Goal: Check status: Check status

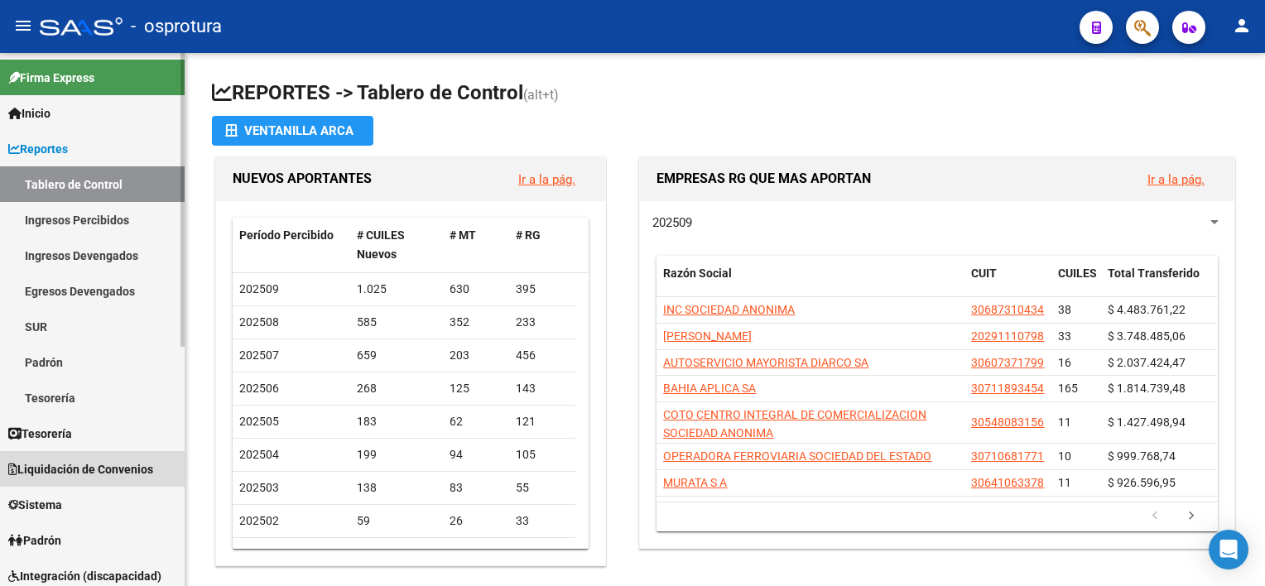
click at [125, 457] on link "Liquidación de Convenios" at bounding box center [92, 469] width 185 height 36
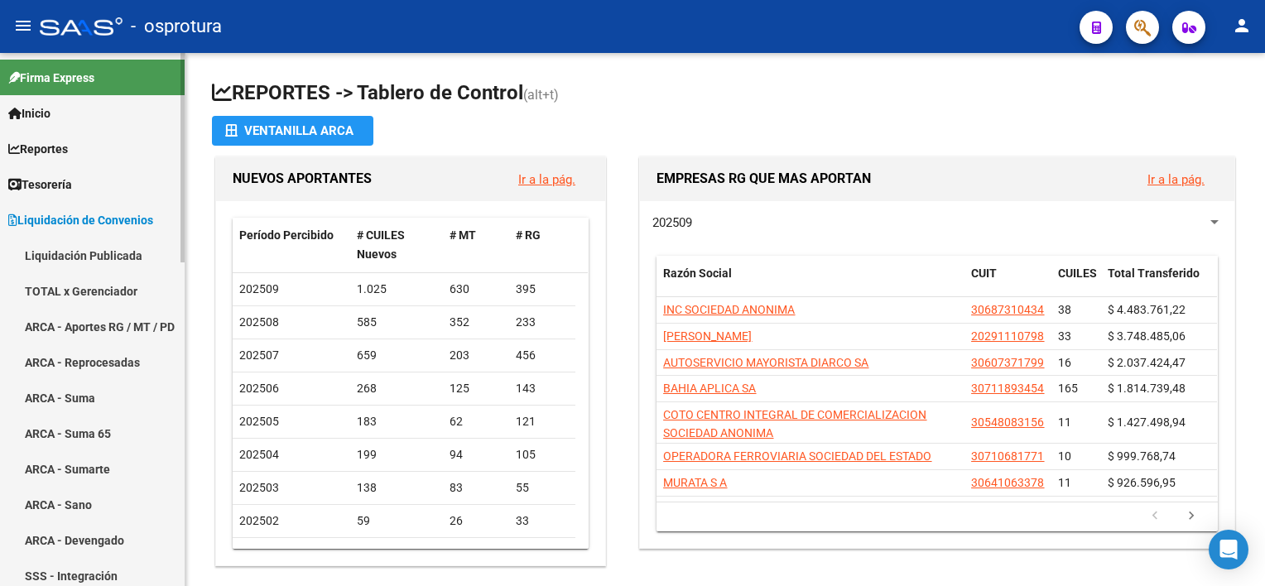
click at [94, 291] on link "TOTAL x Gerenciador" at bounding box center [92, 291] width 185 height 36
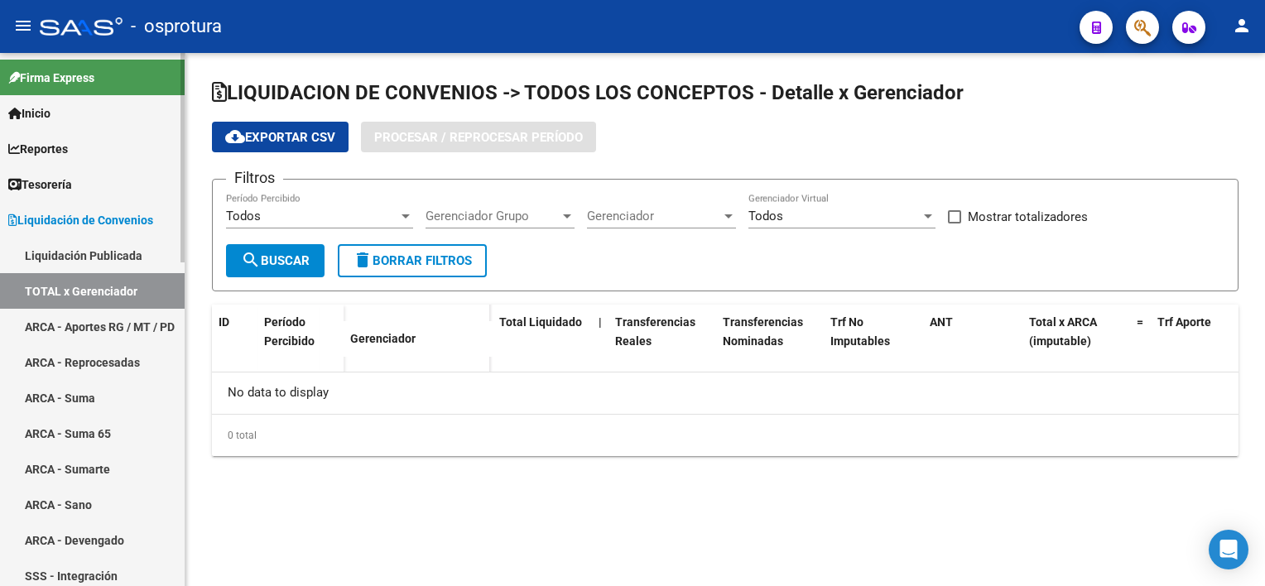
checkbox input "true"
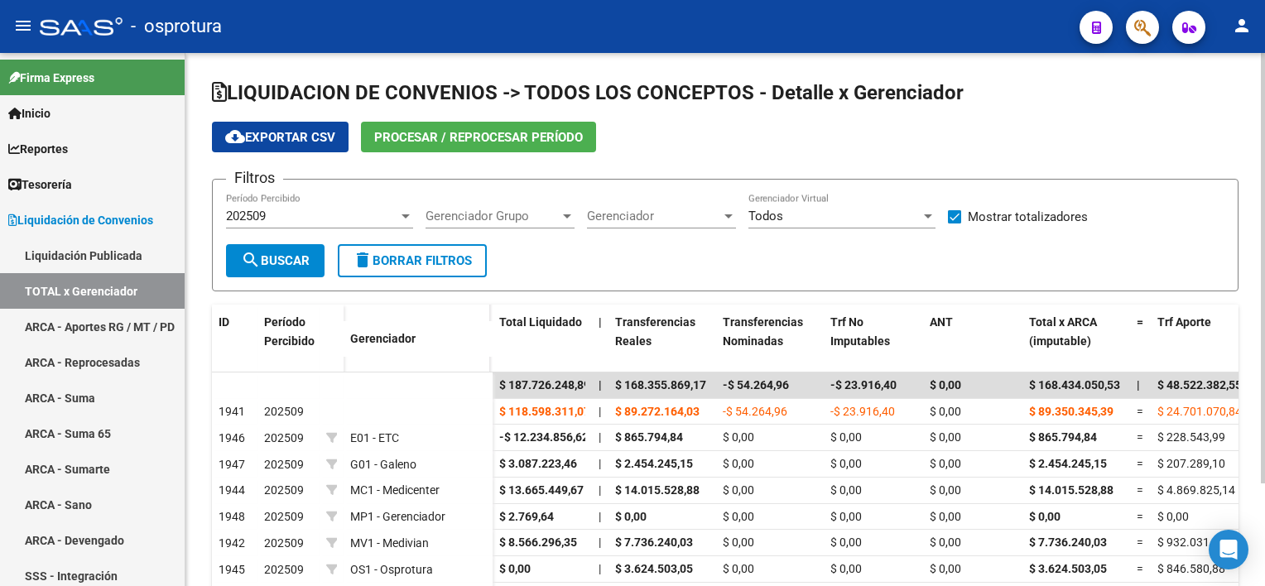
click at [405, 212] on div at bounding box center [405, 215] width 15 height 13
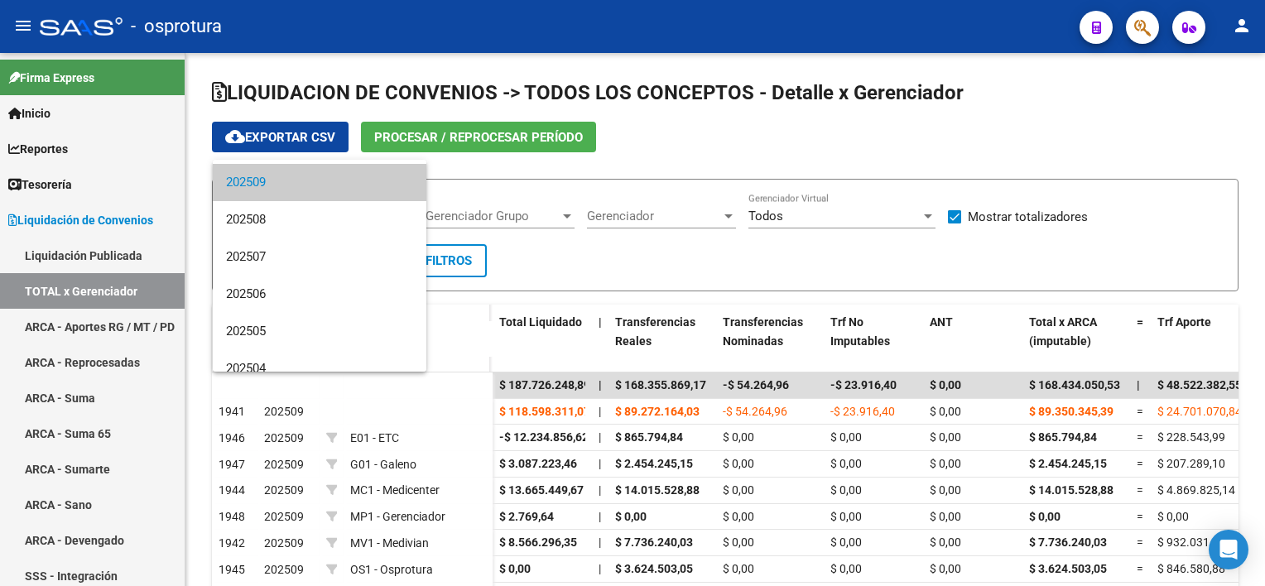
scroll to position [66, 0]
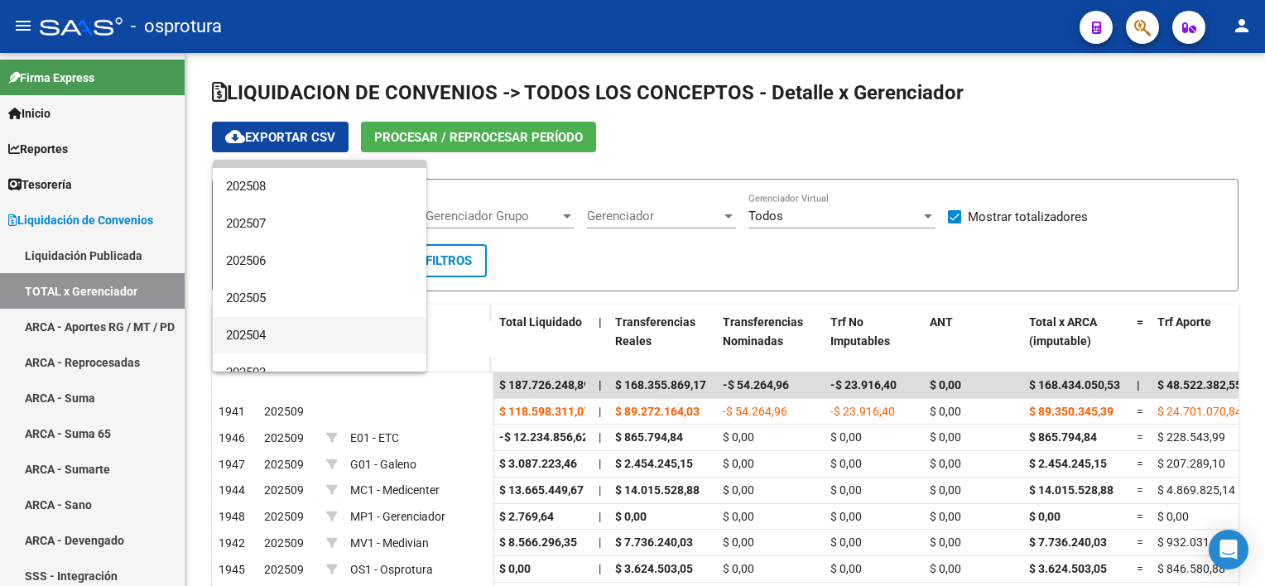
click at [281, 325] on span "202504" at bounding box center [319, 335] width 187 height 37
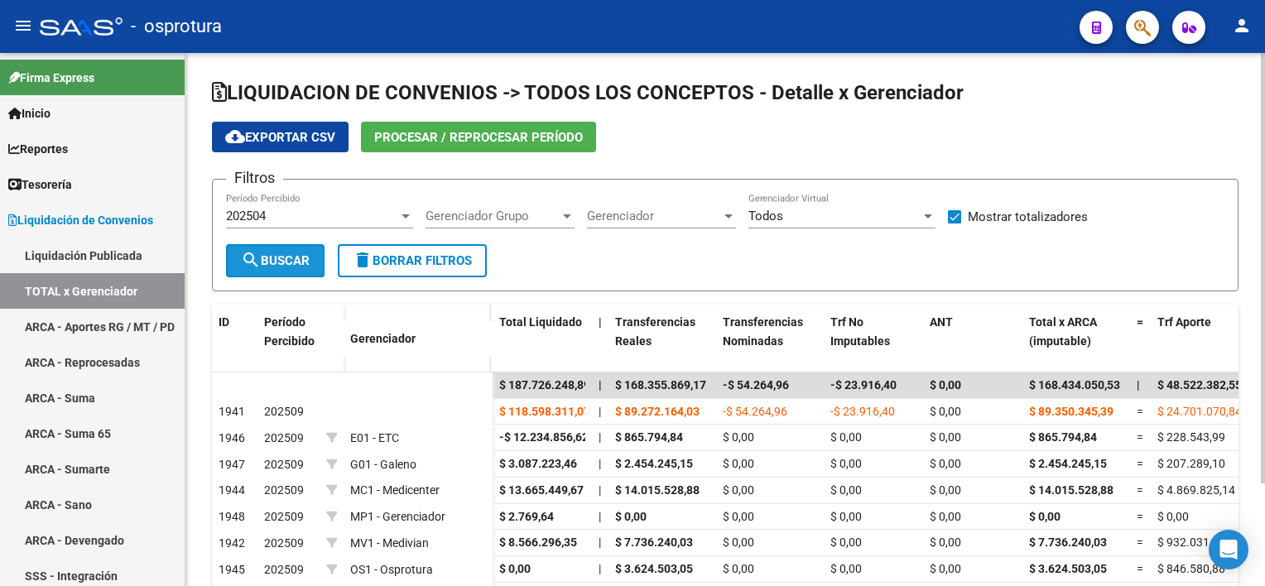
click at [279, 262] on span "search Buscar" at bounding box center [275, 260] width 69 height 15
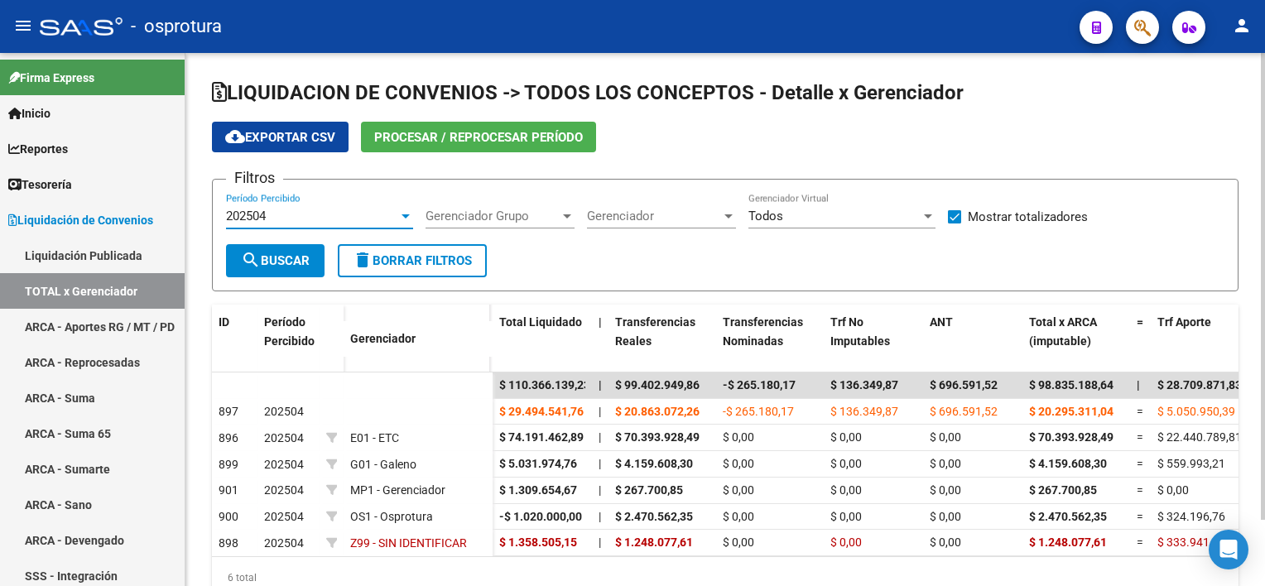
click at [406, 210] on div at bounding box center [405, 215] width 15 height 13
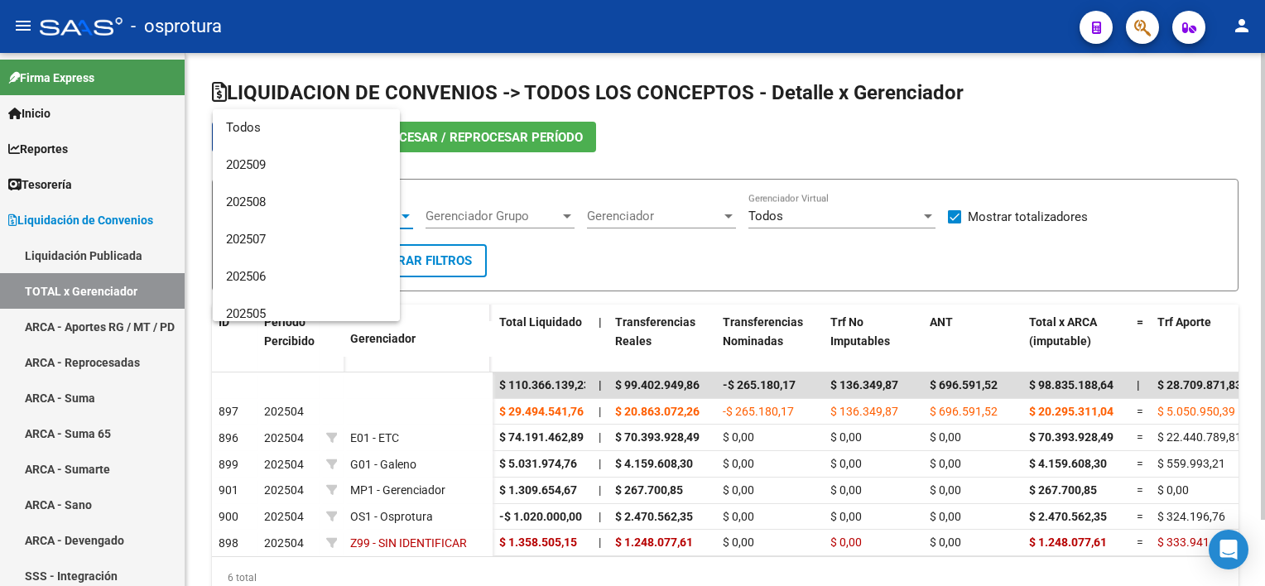
scroll to position [136, 0]
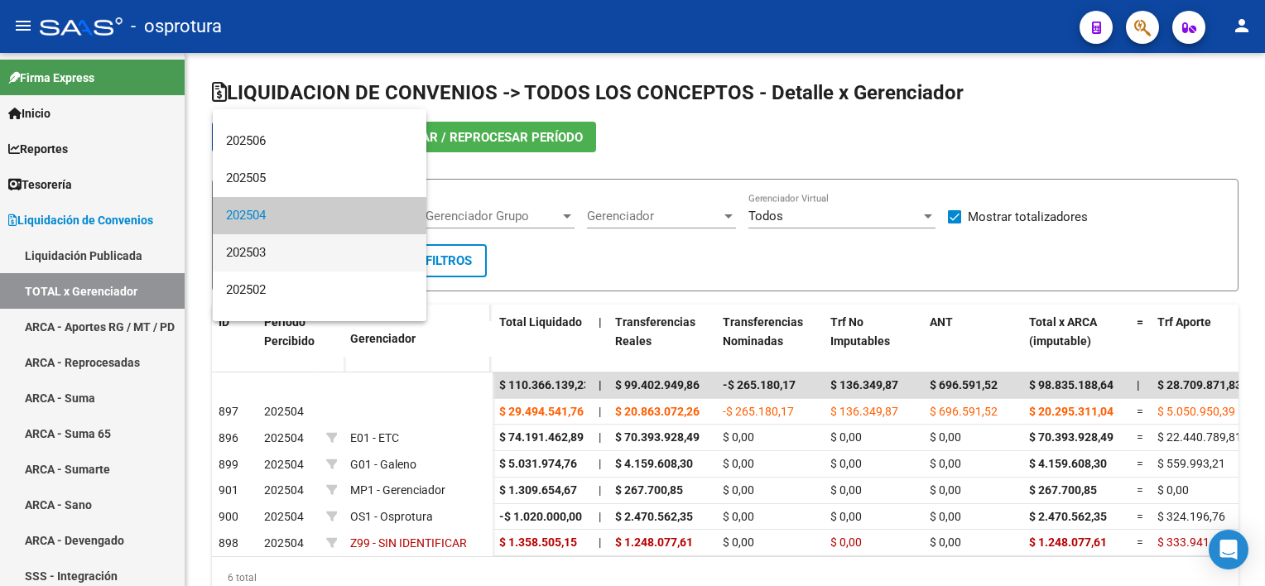
click at [371, 246] on span "202503" at bounding box center [319, 252] width 187 height 37
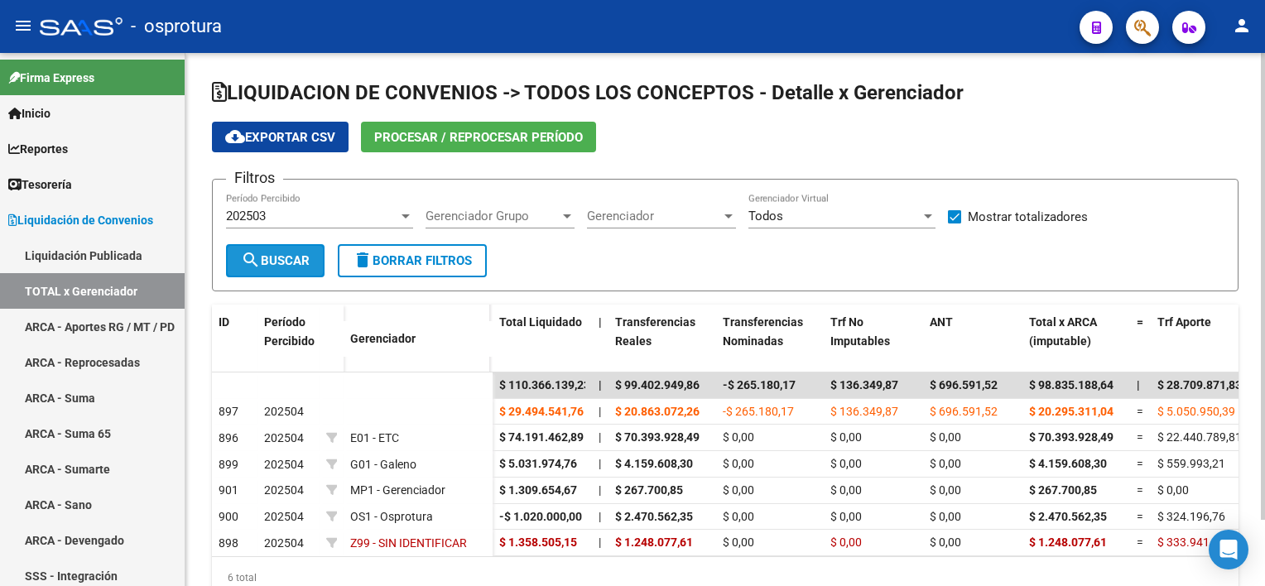
click at [298, 255] on span "search Buscar" at bounding box center [275, 260] width 69 height 15
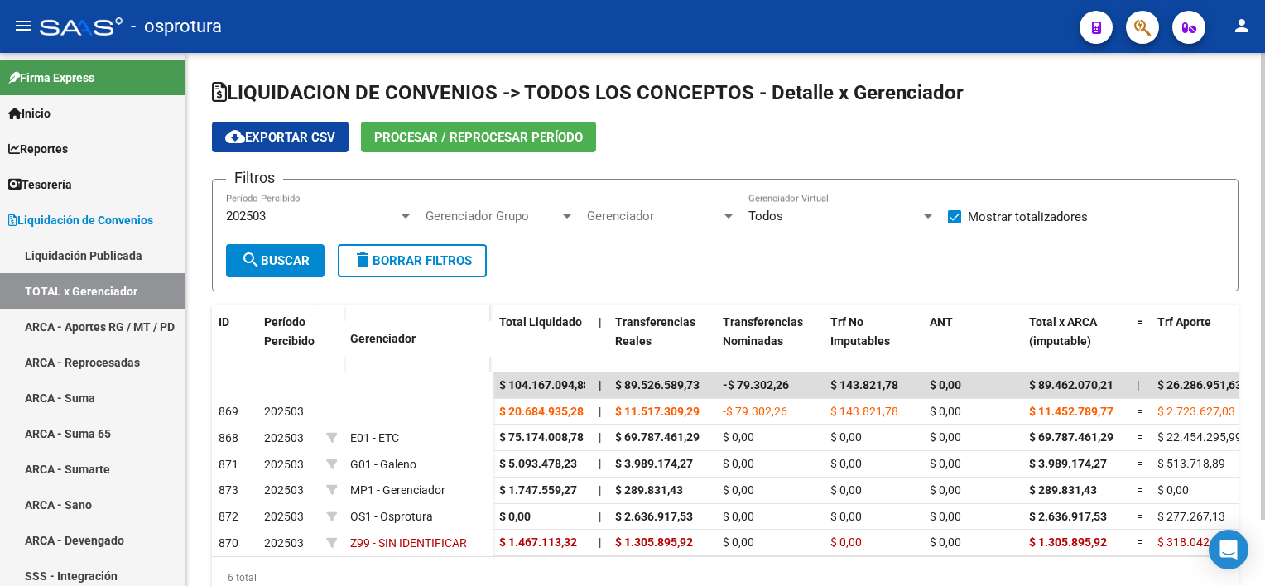
click at [406, 218] on div at bounding box center [405, 215] width 15 height 13
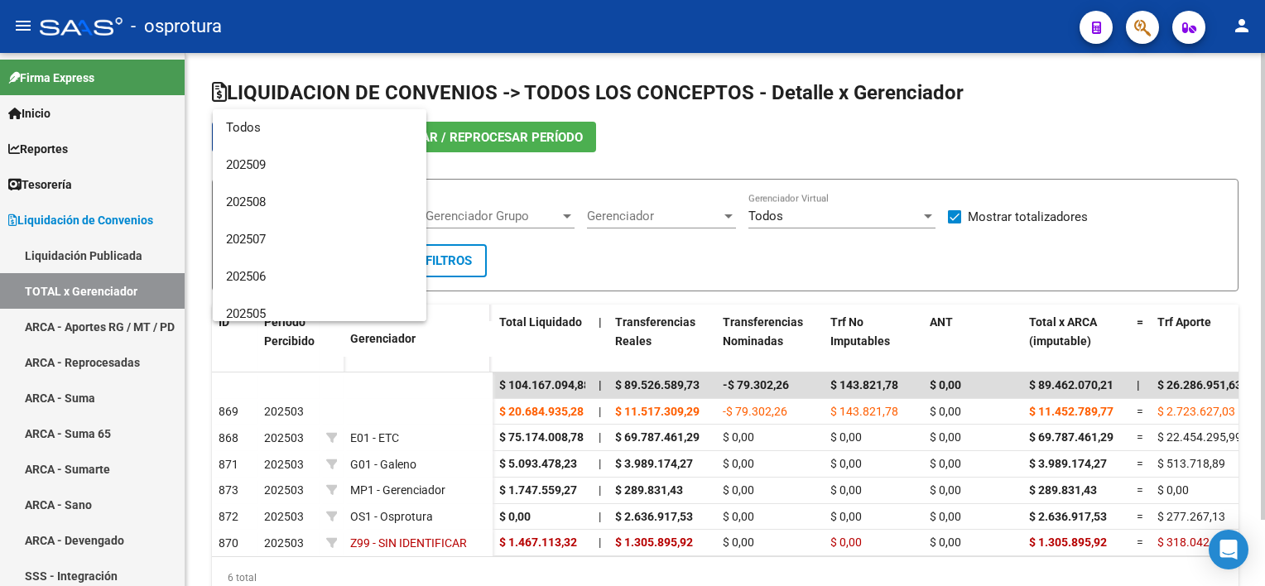
scroll to position [173, 0]
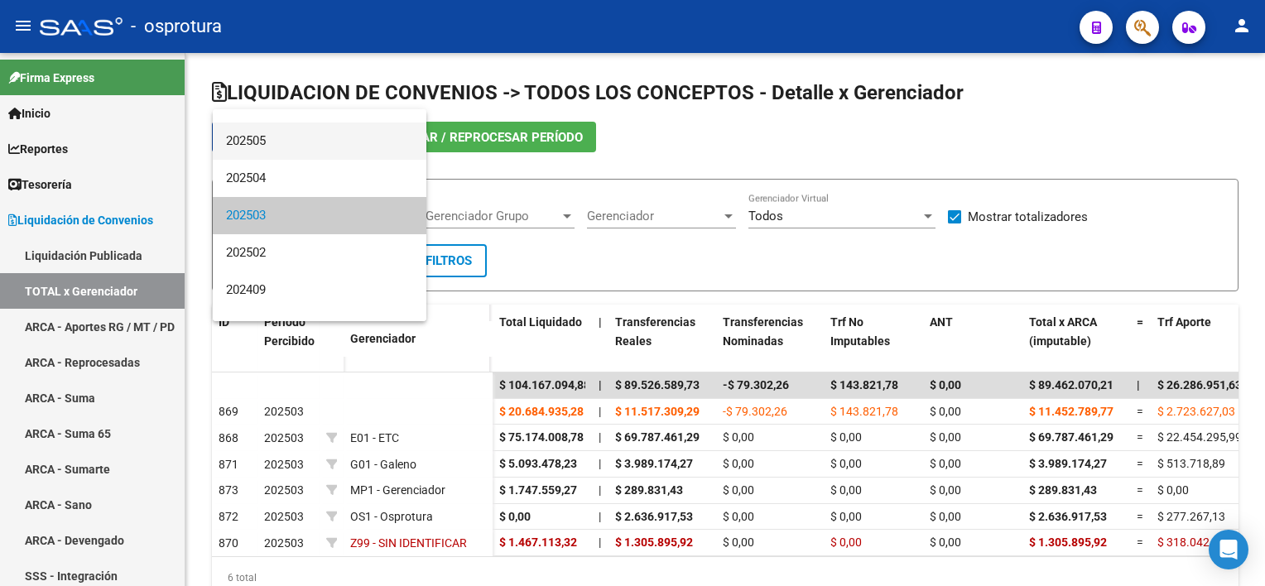
click at [381, 151] on span "202505" at bounding box center [319, 140] width 187 height 37
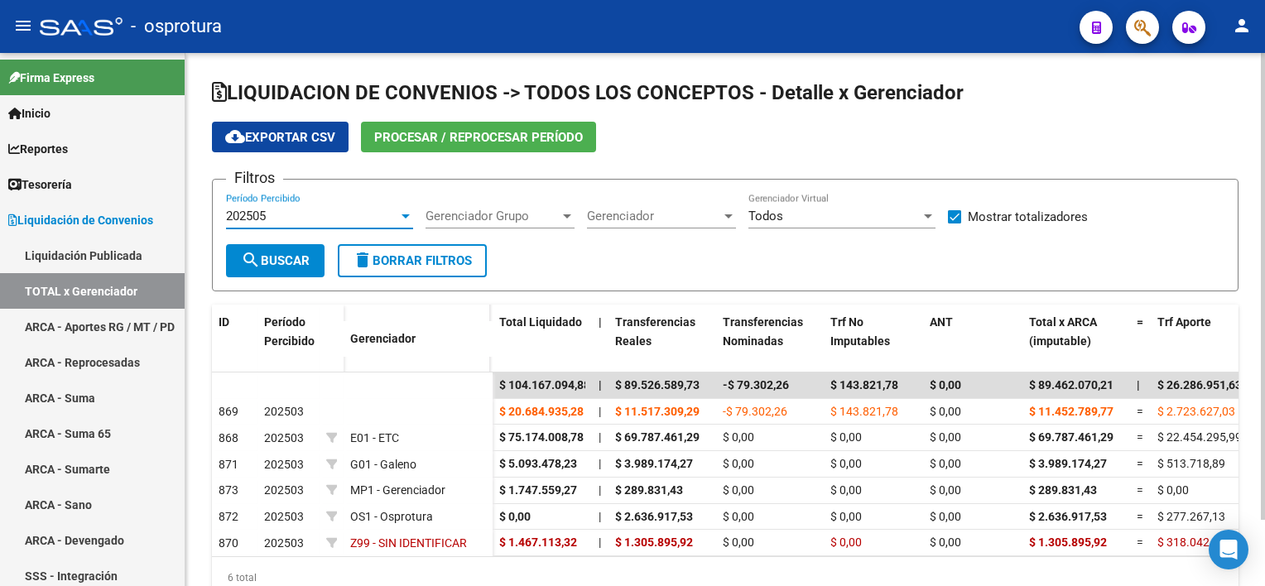
click at [293, 253] on span "search Buscar" at bounding box center [275, 260] width 69 height 15
click at [401, 212] on div at bounding box center [405, 215] width 15 height 13
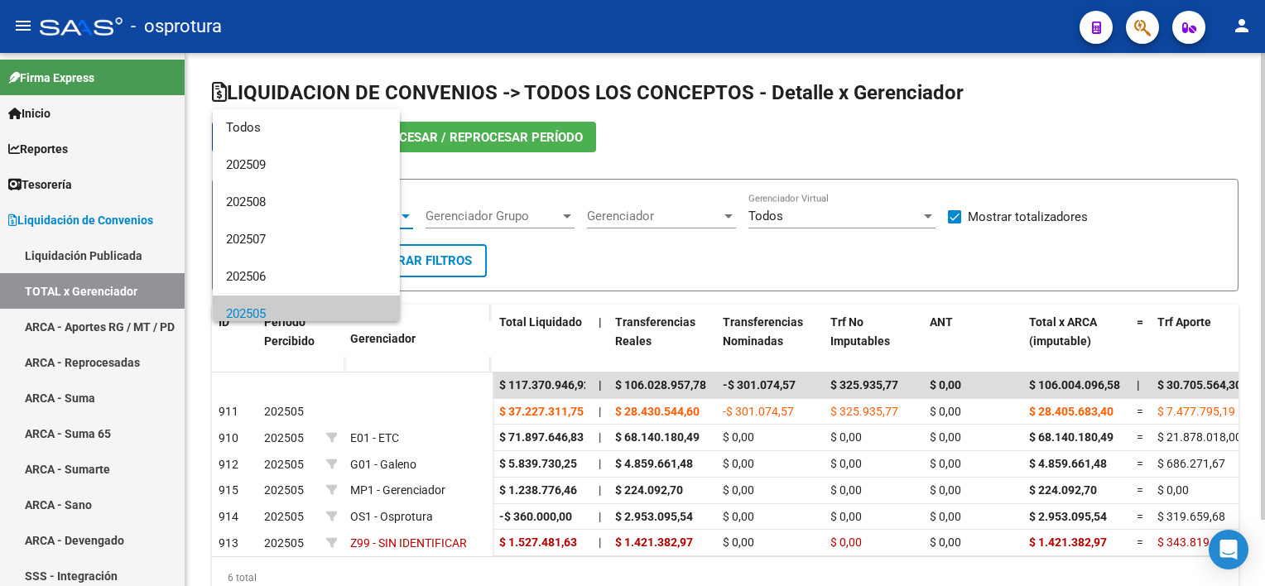
scroll to position [98, 0]
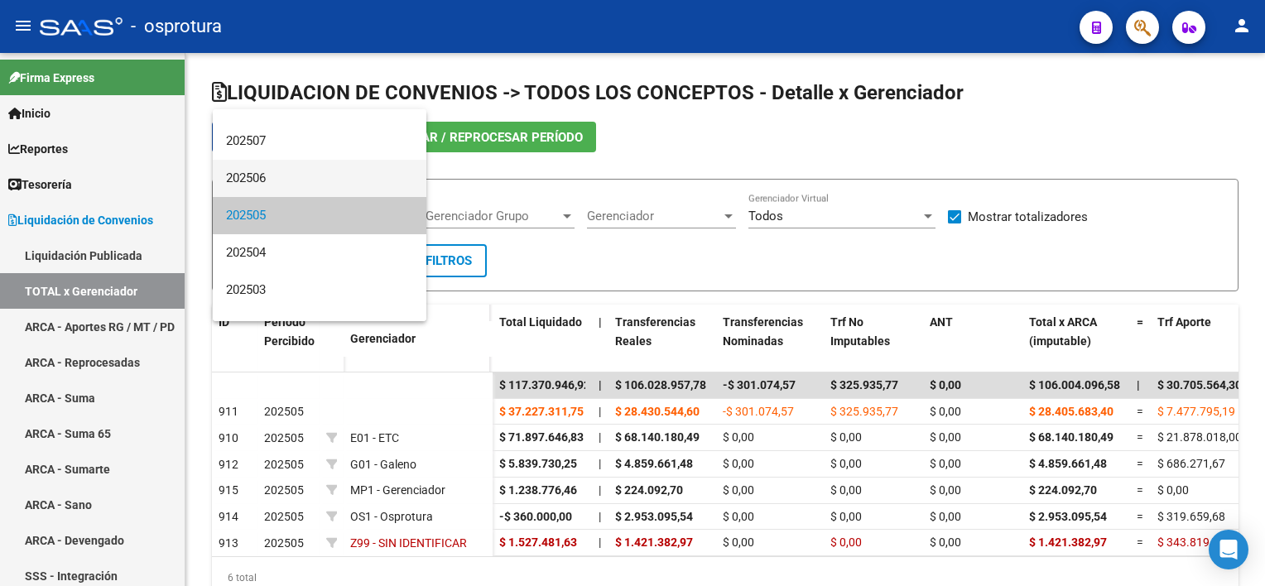
click at [378, 187] on span "202506" at bounding box center [319, 178] width 187 height 37
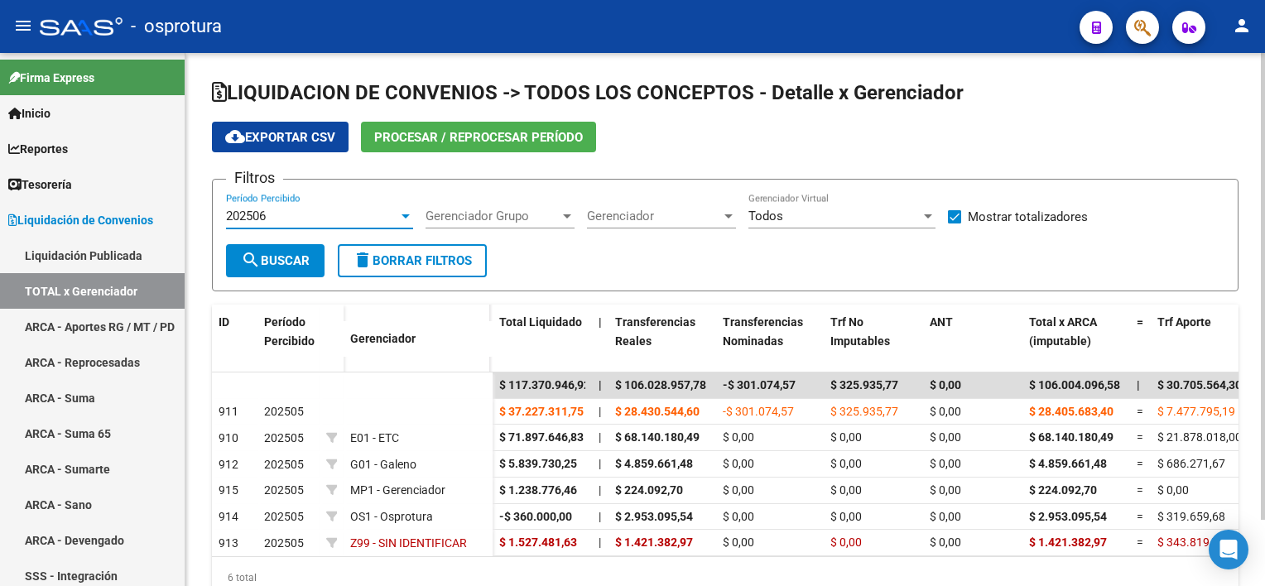
click at [311, 247] on button "search Buscar" at bounding box center [275, 260] width 98 height 33
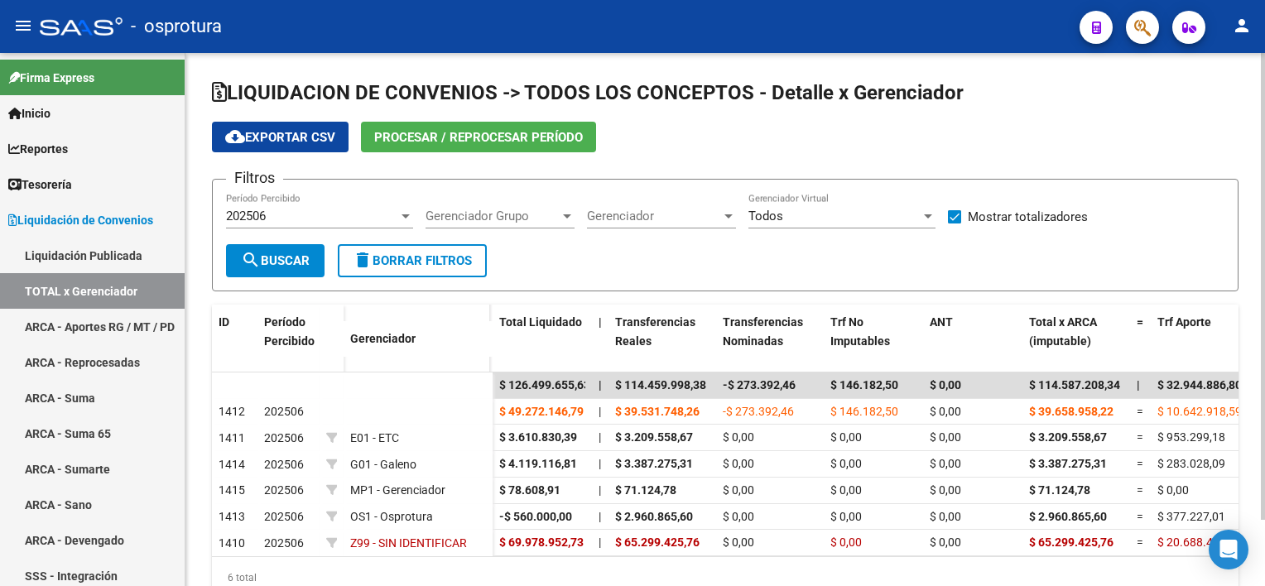
click at [361, 223] on div "202506 Período Percibido" at bounding box center [319, 211] width 187 height 36
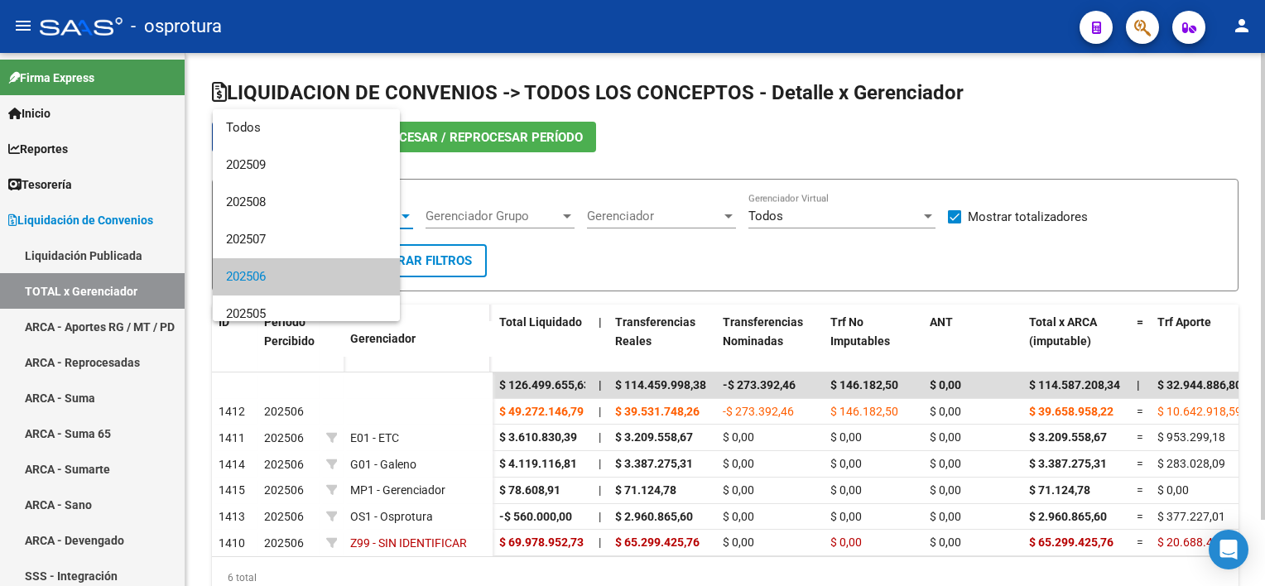
scroll to position [61, 0]
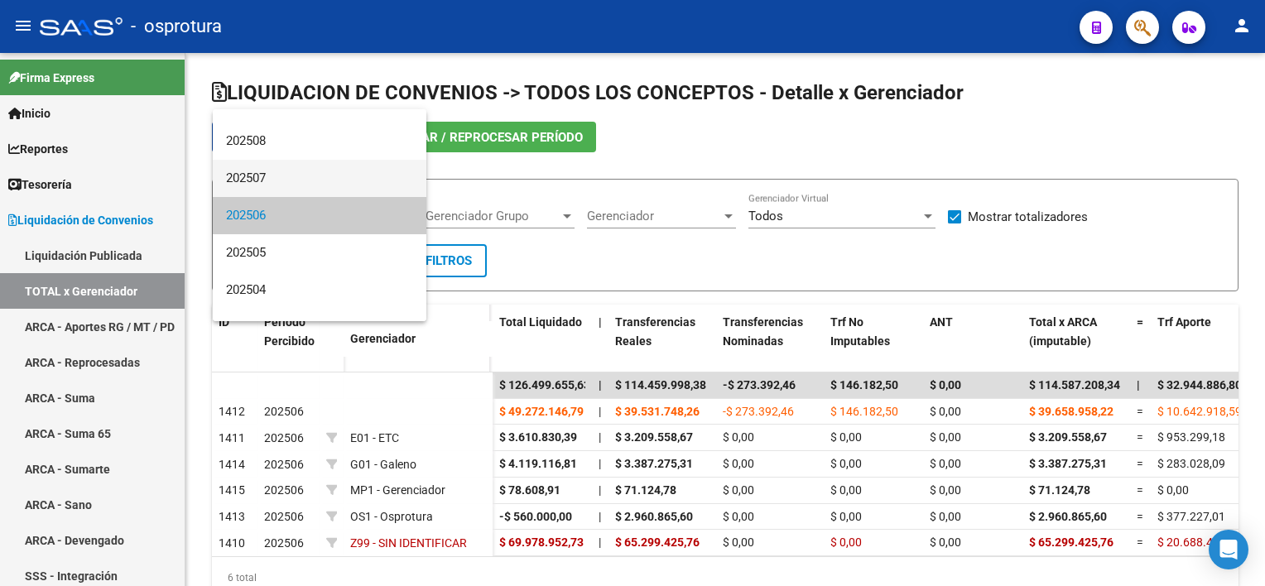
click at [348, 183] on span "202507" at bounding box center [319, 178] width 187 height 37
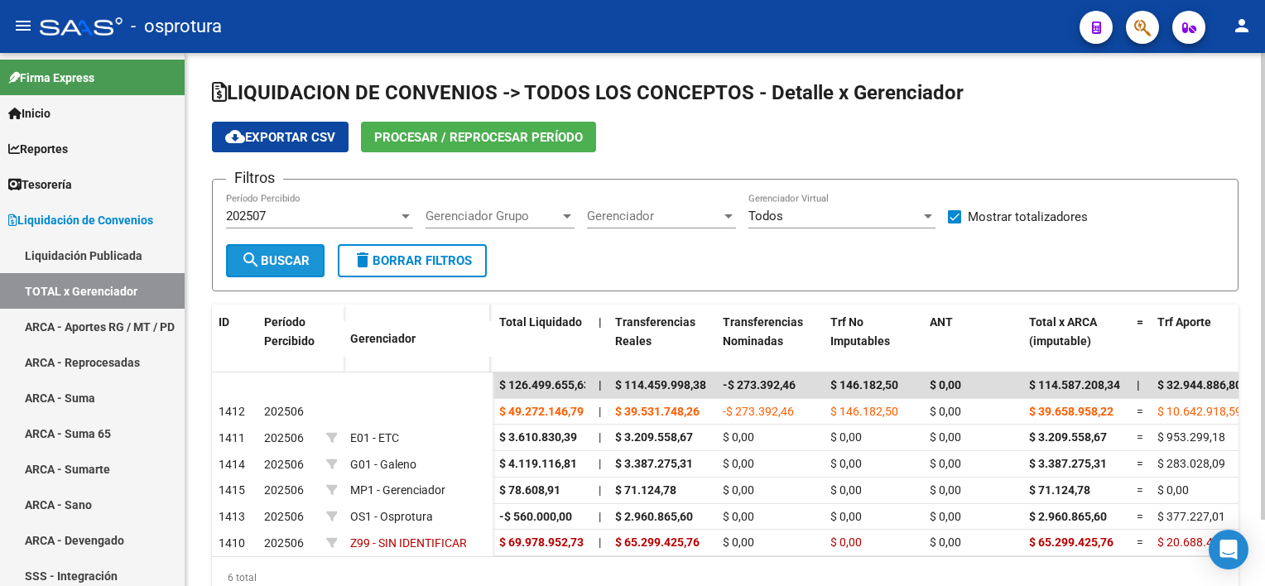
click at [291, 253] on span "search Buscar" at bounding box center [275, 260] width 69 height 15
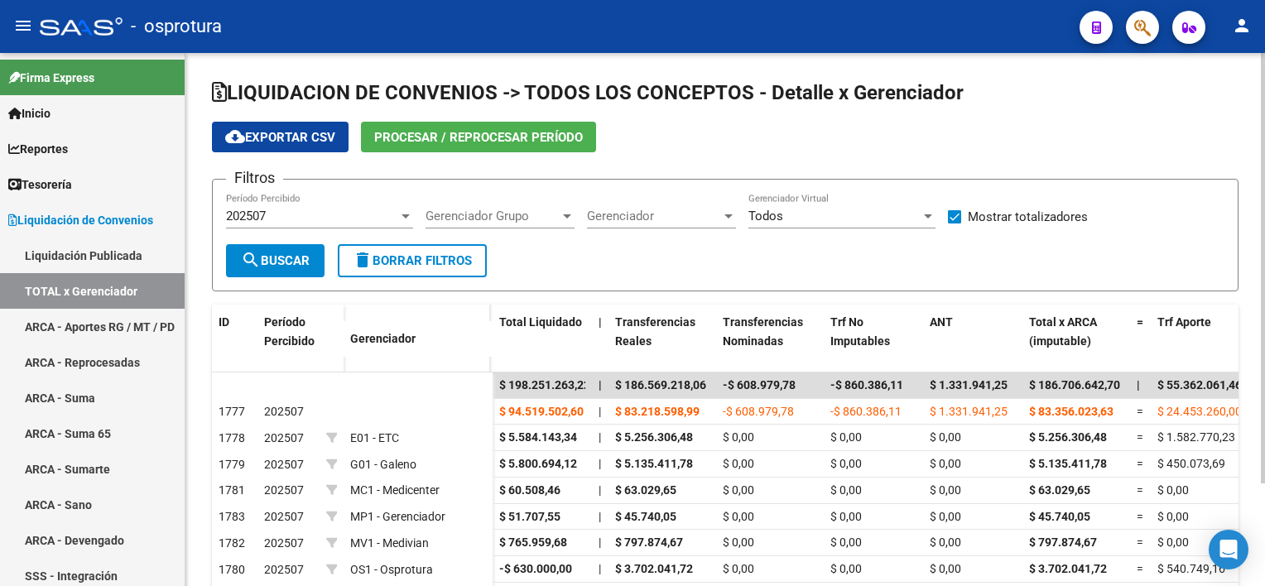
click at [404, 215] on div at bounding box center [405, 216] width 8 height 4
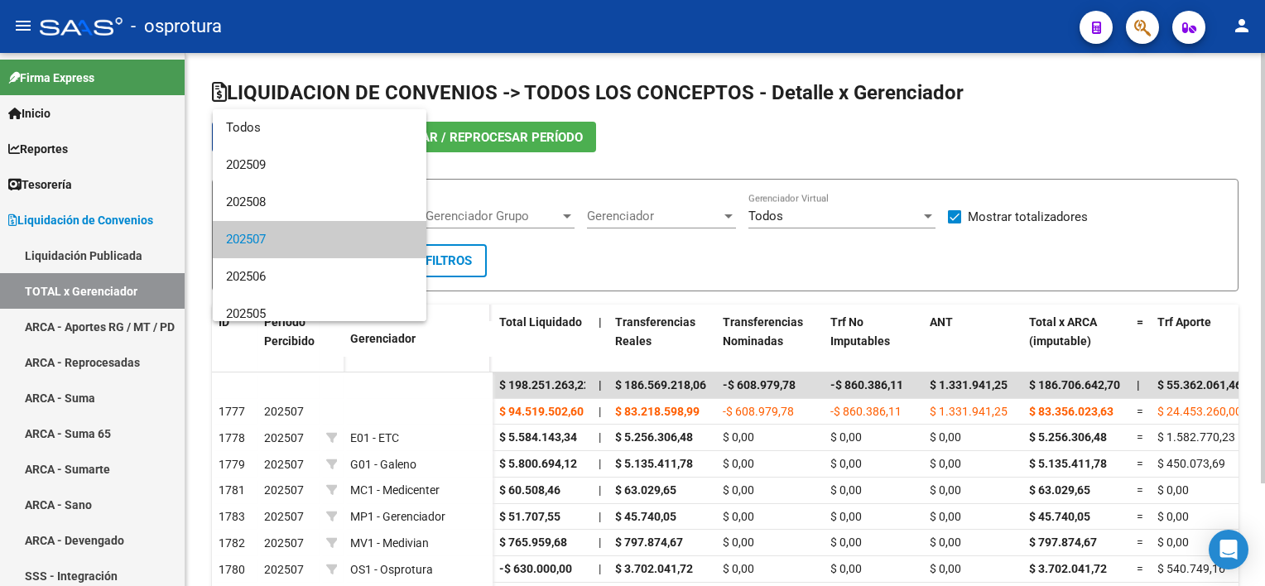
scroll to position [24, 0]
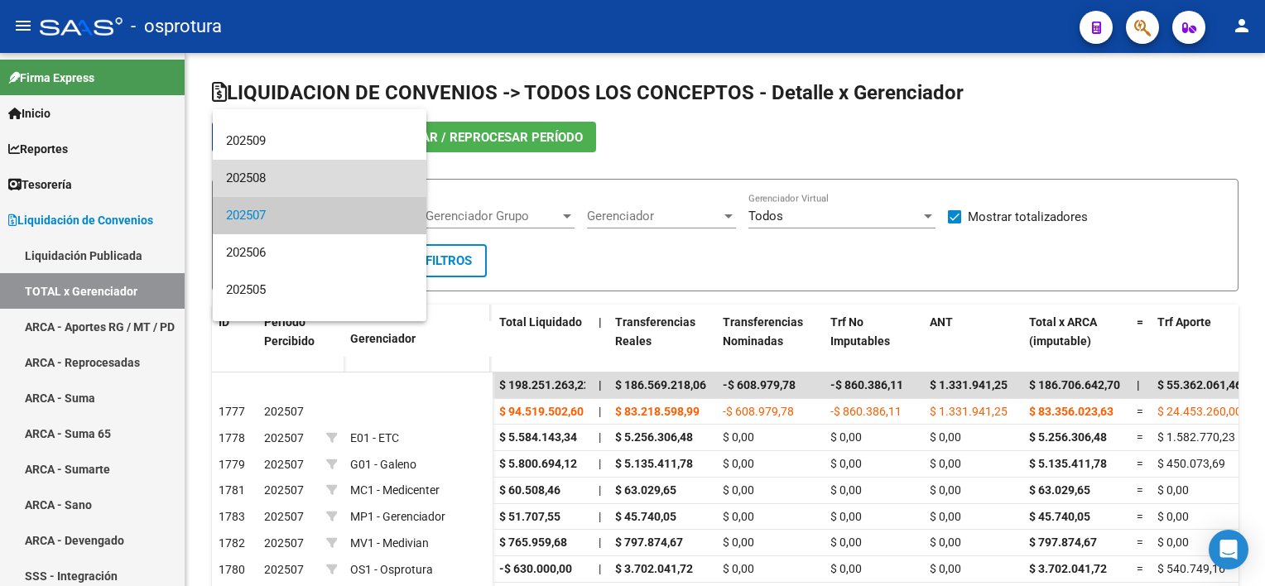
click at [352, 174] on span "202508" at bounding box center [319, 178] width 187 height 37
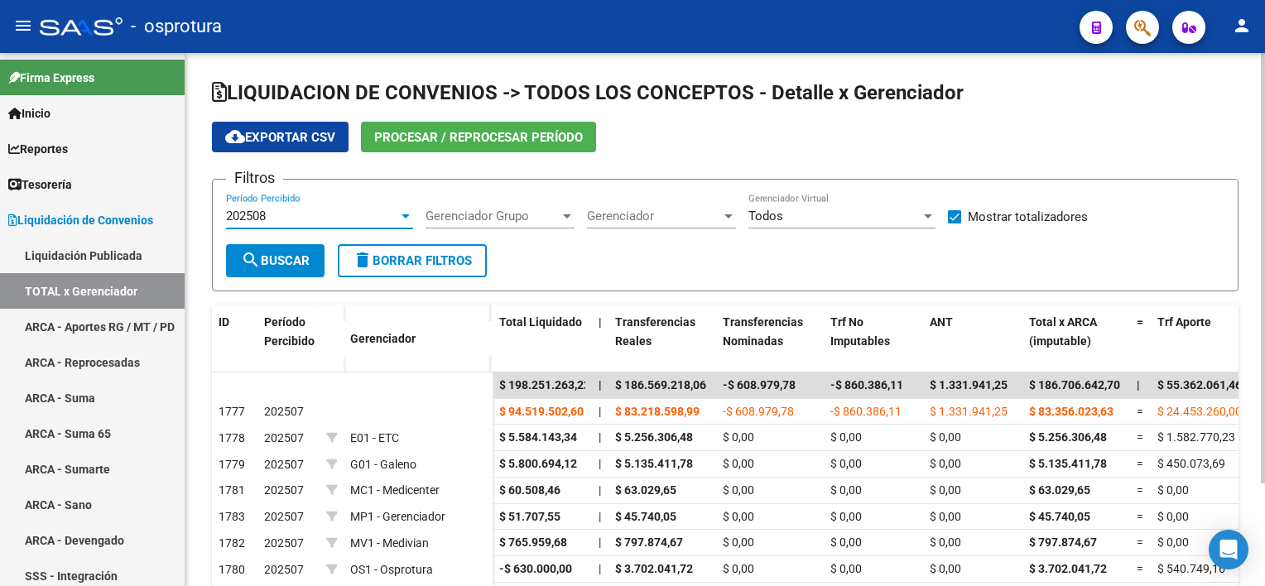
click at [295, 257] on span "search Buscar" at bounding box center [275, 260] width 69 height 15
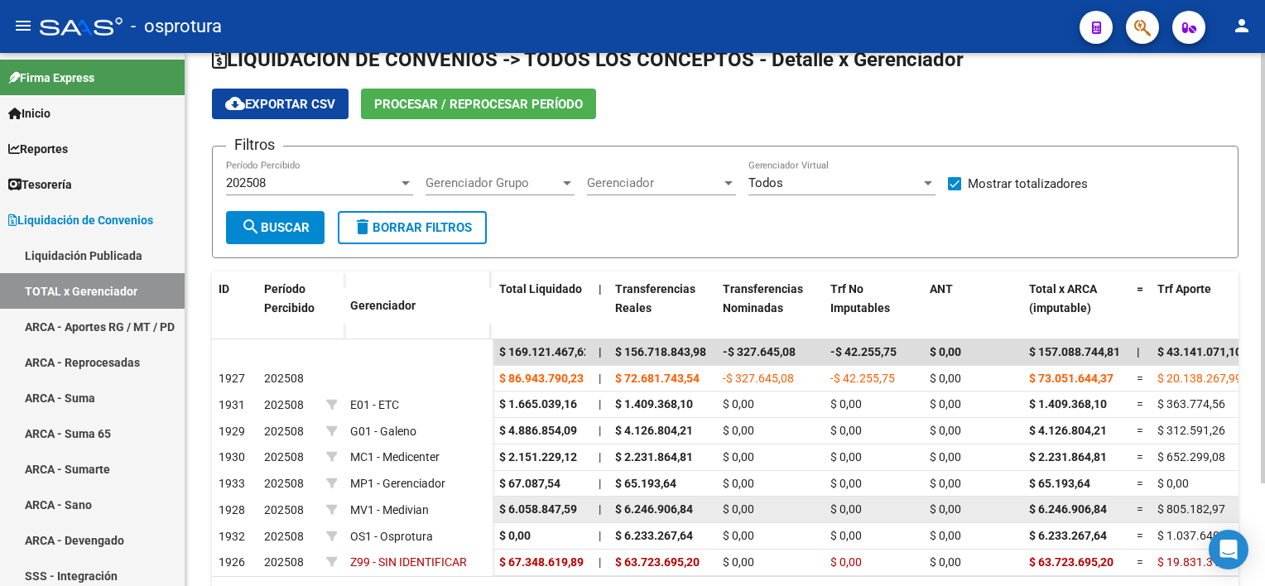
scroll to position [66, 0]
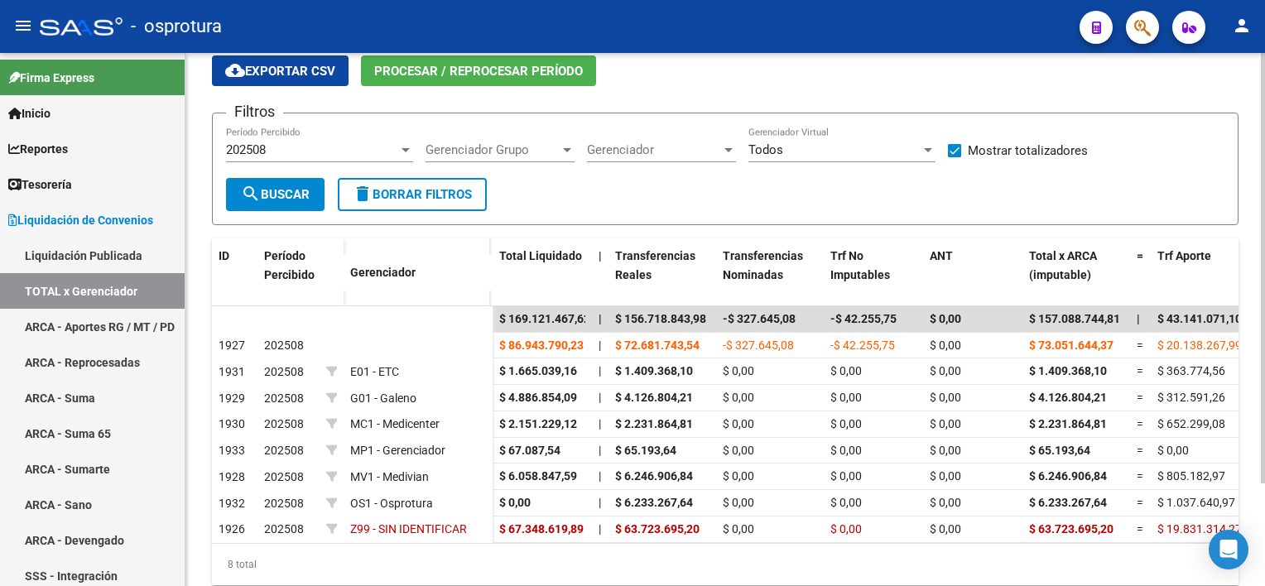
click at [404, 149] on div at bounding box center [405, 150] width 8 height 4
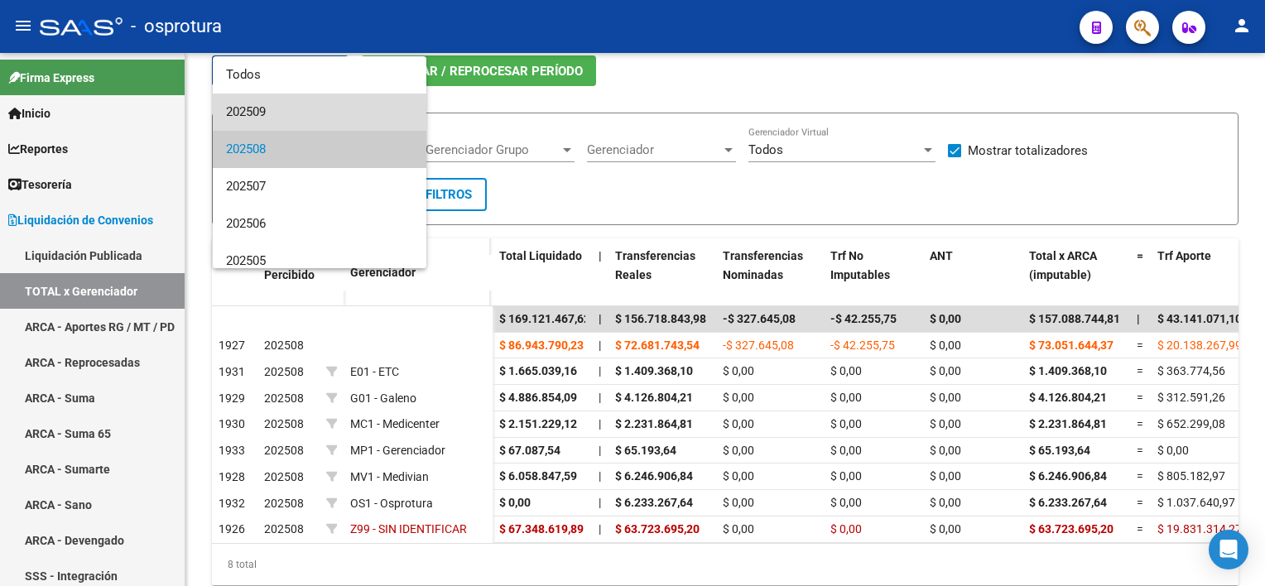
click at [343, 118] on span "202509" at bounding box center [319, 112] width 187 height 37
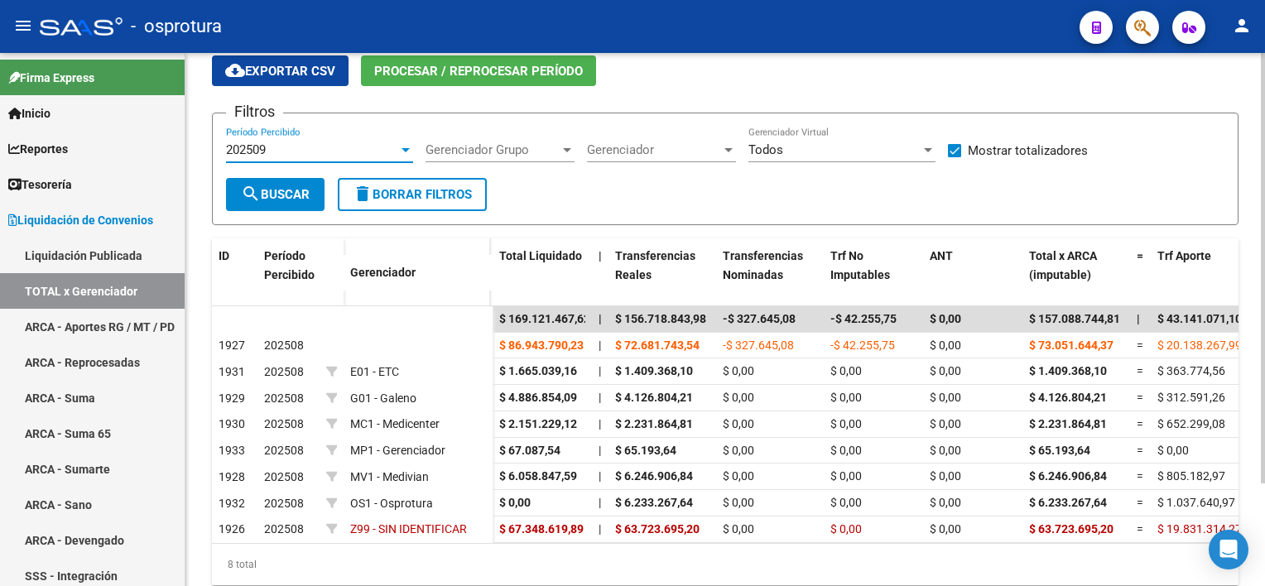
click at [300, 187] on span "search Buscar" at bounding box center [275, 194] width 69 height 15
